Goal: Task Accomplishment & Management: Use online tool/utility

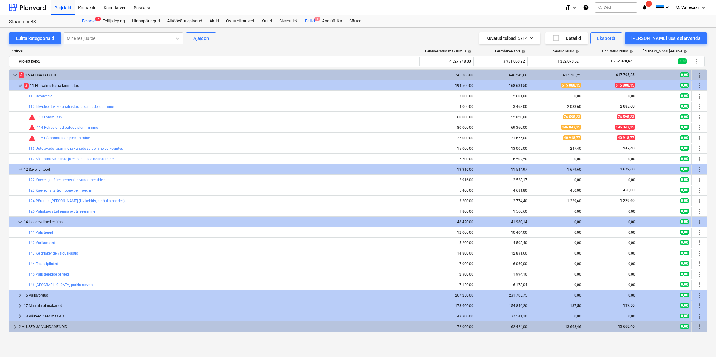
click at [309, 22] on div "Failid 1" at bounding box center [309, 21] width 17 height 12
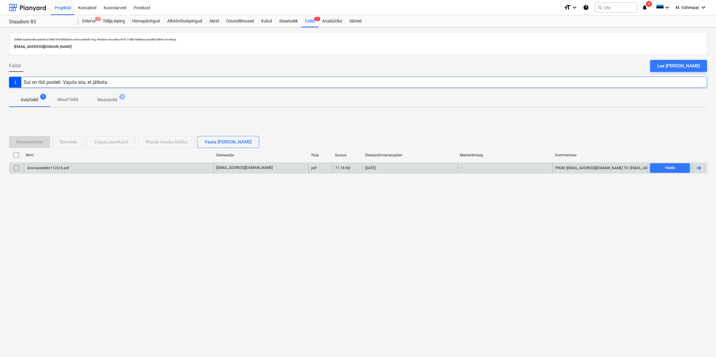
click at [44, 172] on div "Arve-saateleht112516.pdf" at bounding box center [119, 168] width 190 height 10
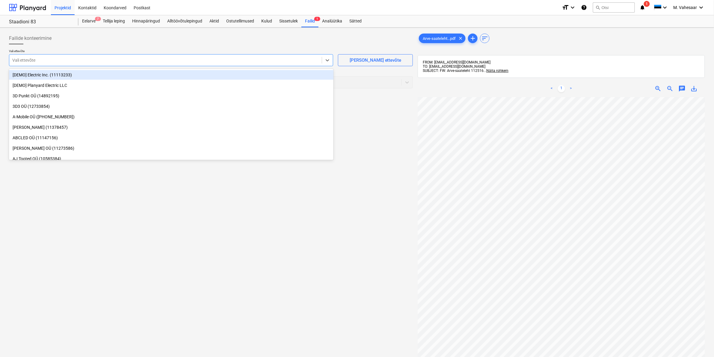
click at [118, 61] on div at bounding box center [165, 60] width 307 height 6
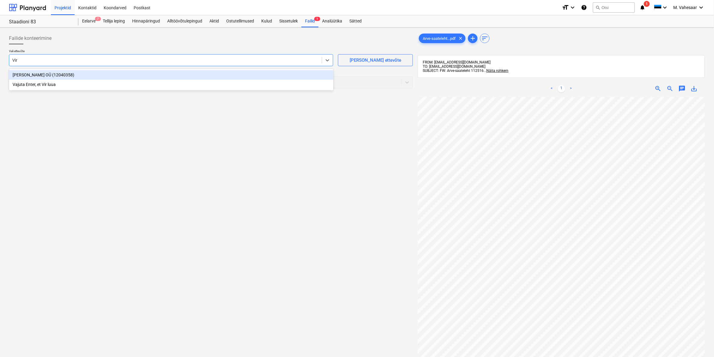
type input "[PERSON_NAME]"
click at [26, 75] on div "[PERSON_NAME] OÜ (12040358)" at bounding box center [171, 75] width 325 height 10
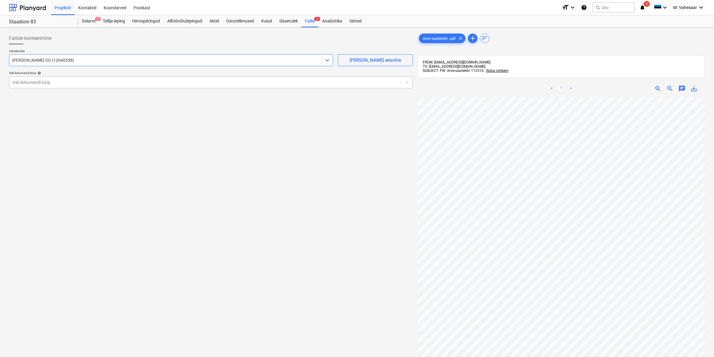
click at [26, 85] on div at bounding box center [205, 82] width 386 height 6
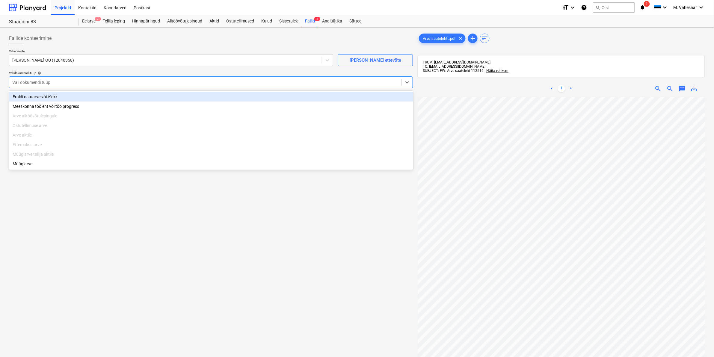
click at [27, 99] on div "Eraldi ostuarve või tšekk" at bounding box center [211, 97] width 404 height 10
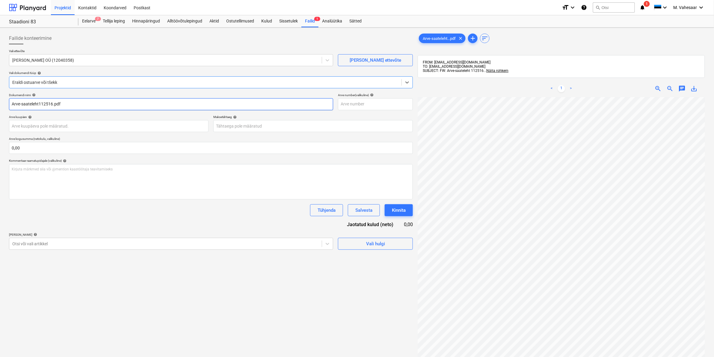
click at [13, 104] on input "Arve-saateleht112516.pdf" at bounding box center [171, 104] width 324 height 12
type input "Hea Maja Pood Arve-saateleht112516.pdf"
click at [35, 241] on div at bounding box center [165, 244] width 307 height 6
type input "pill"
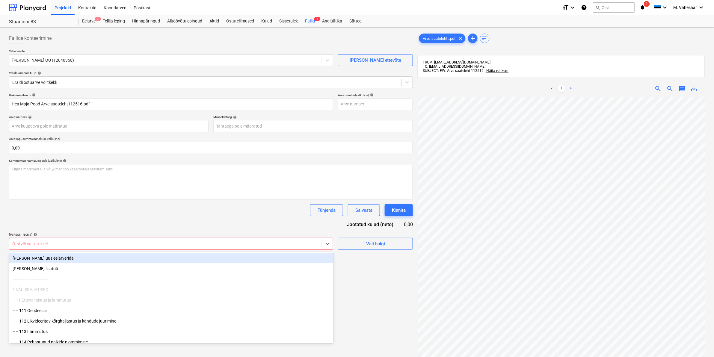
click at [26, 242] on div at bounding box center [165, 244] width 307 height 6
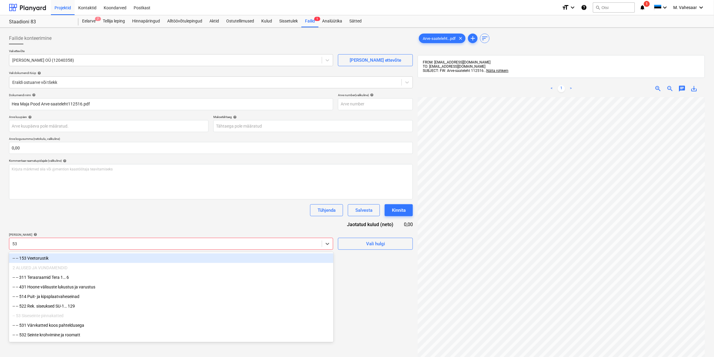
type input "532"
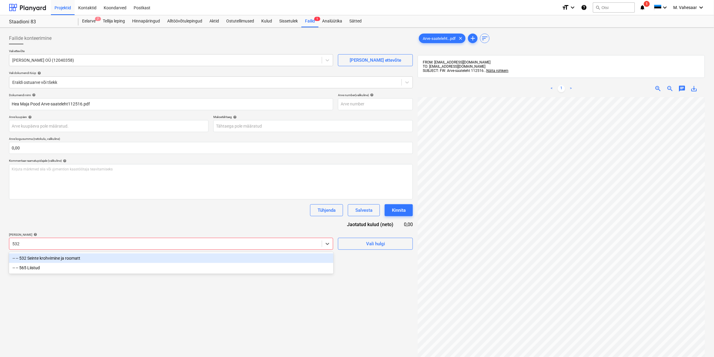
click at [49, 257] on div "-- -- 532 Seinte krohvimine ja roomatt" at bounding box center [171, 259] width 325 height 10
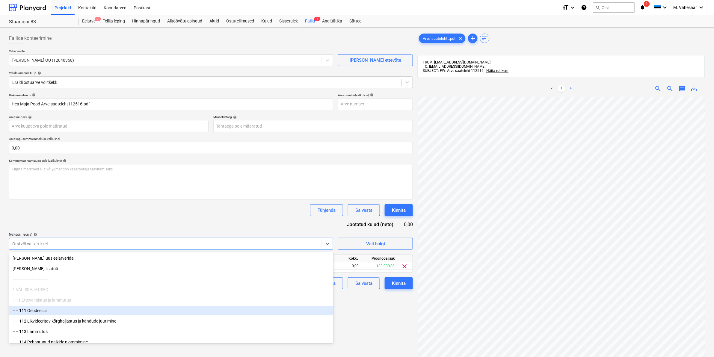
click at [360, 307] on div "Failide konteerimine Vali ettevõte [PERSON_NAME] OÜ (12040358) [PERSON_NAME] uu…" at bounding box center [211, 235] width 409 height 410
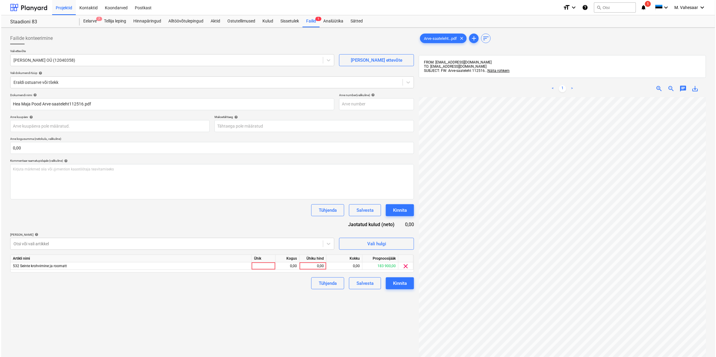
scroll to position [7, 63]
click at [307, 266] on div "0,00" at bounding box center [312, 265] width 22 height 7
type input "1800"
click at [257, 302] on div "Failide konteerimine Vali ettevõte [PERSON_NAME] OÜ (12040358) [PERSON_NAME] uu…" at bounding box center [211, 235] width 409 height 410
click at [395, 282] on div "Kinnita" at bounding box center [399, 284] width 14 height 8
